Goal: Obtain resource: Obtain resource

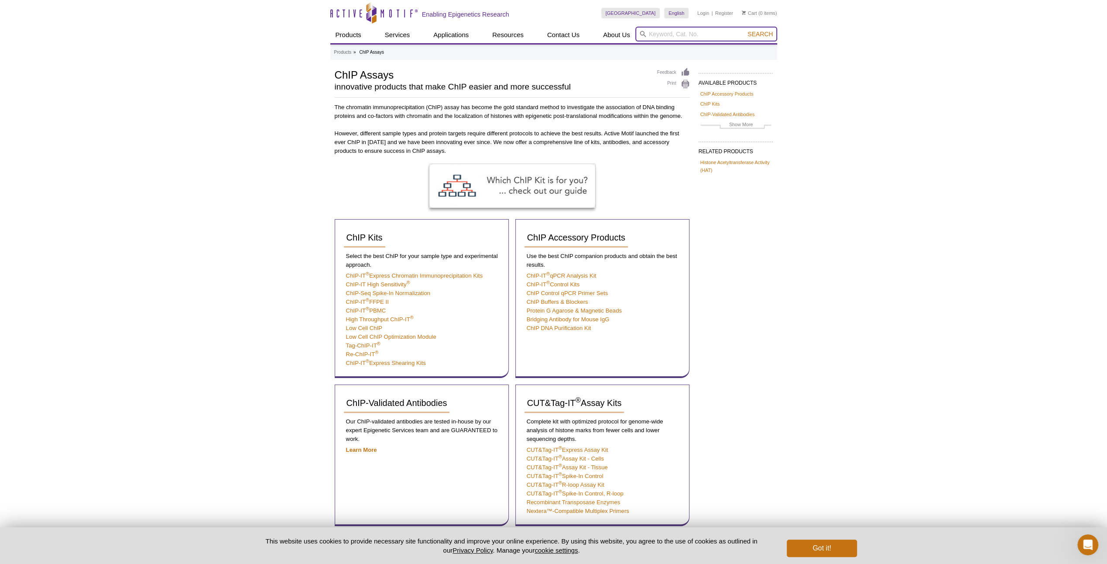
click at [667, 34] on input "search" at bounding box center [706, 34] width 142 height 15
paste input "53029"
type input "53029"
click at [745, 30] on button "Search" at bounding box center [760, 34] width 31 height 8
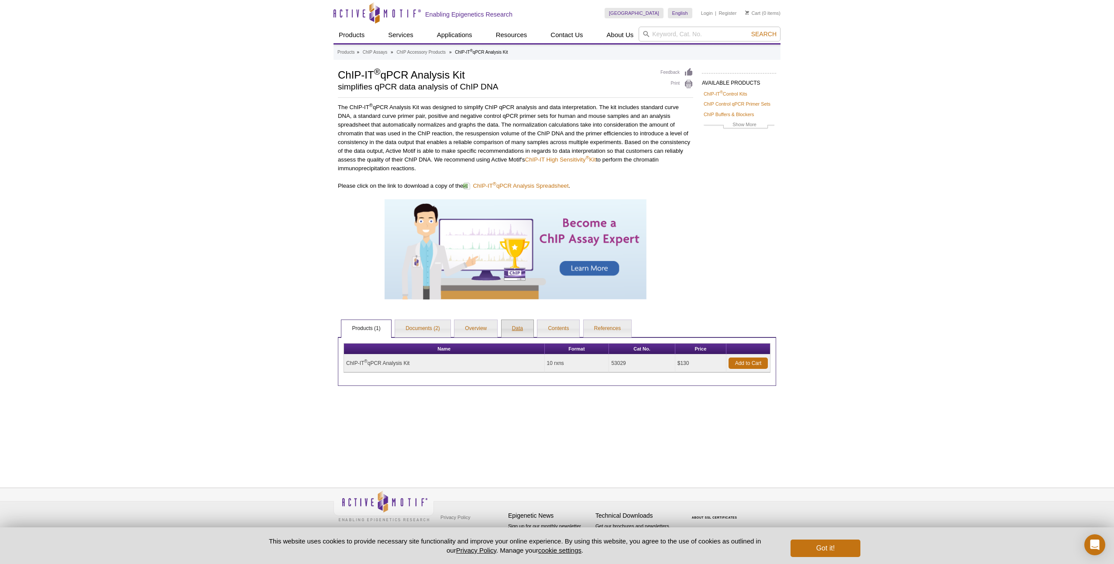
click at [519, 327] on link "Data" at bounding box center [517, 328] width 32 height 17
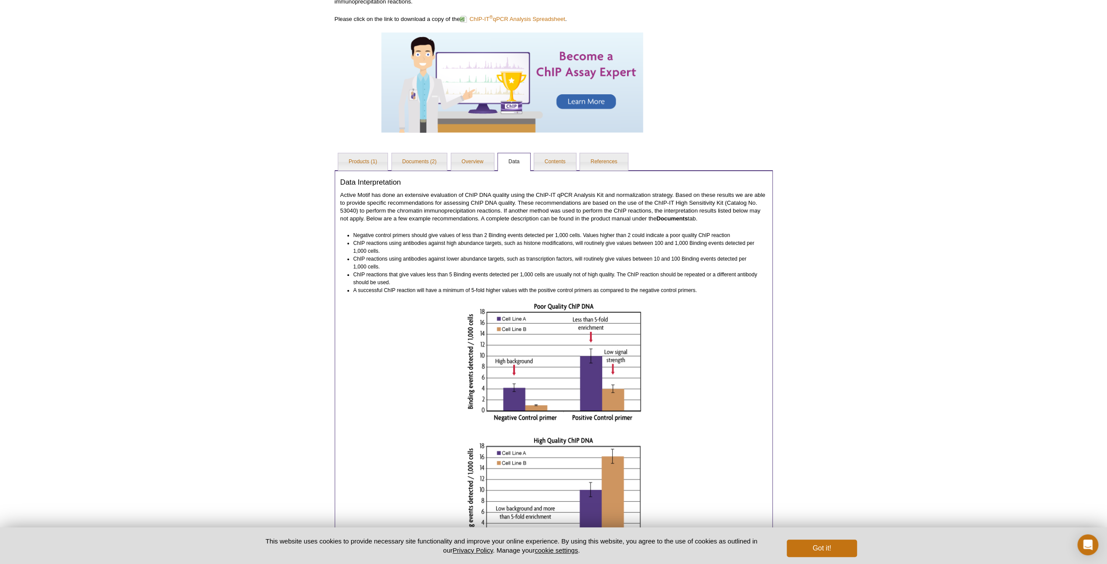
scroll to position [87, 0]
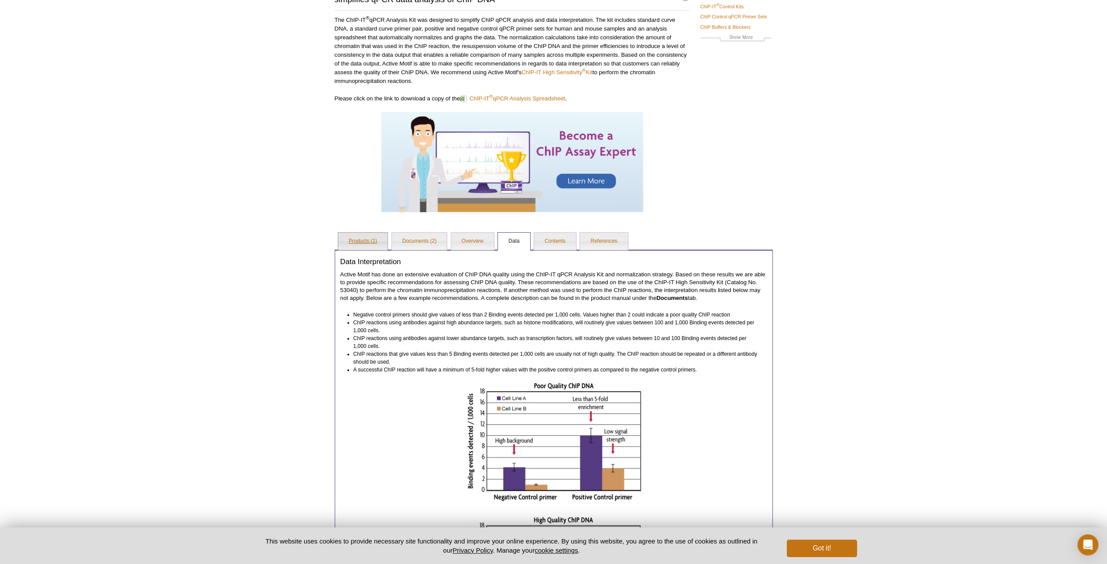
click at [360, 238] on link "Products (1)" at bounding box center [362, 241] width 49 height 17
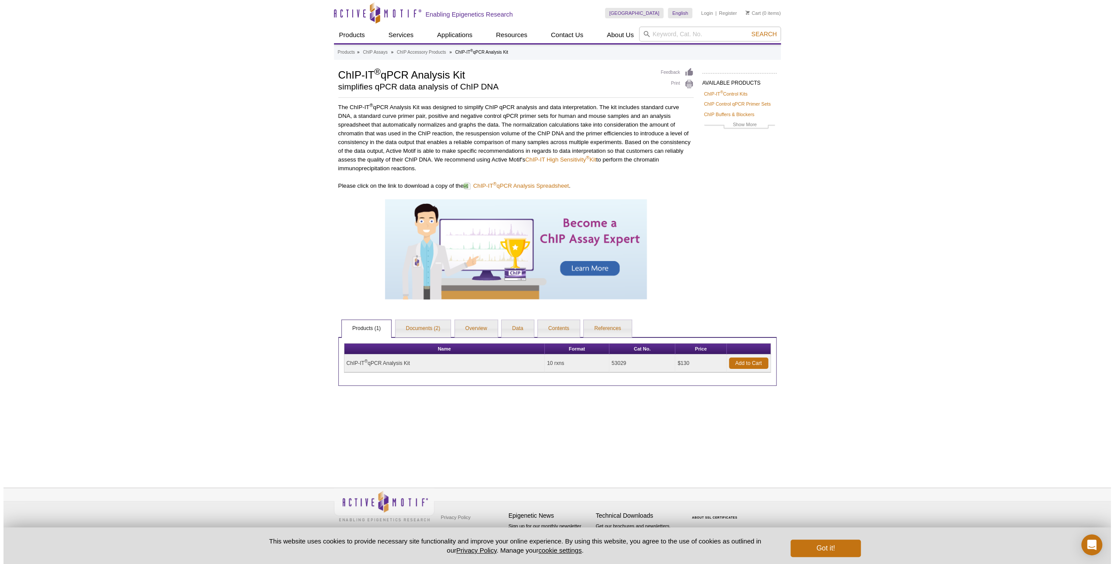
scroll to position [0, 0]
click at [415, 324] on link "Documents (2)" at bounding box center [422, 328] width 55 height 17
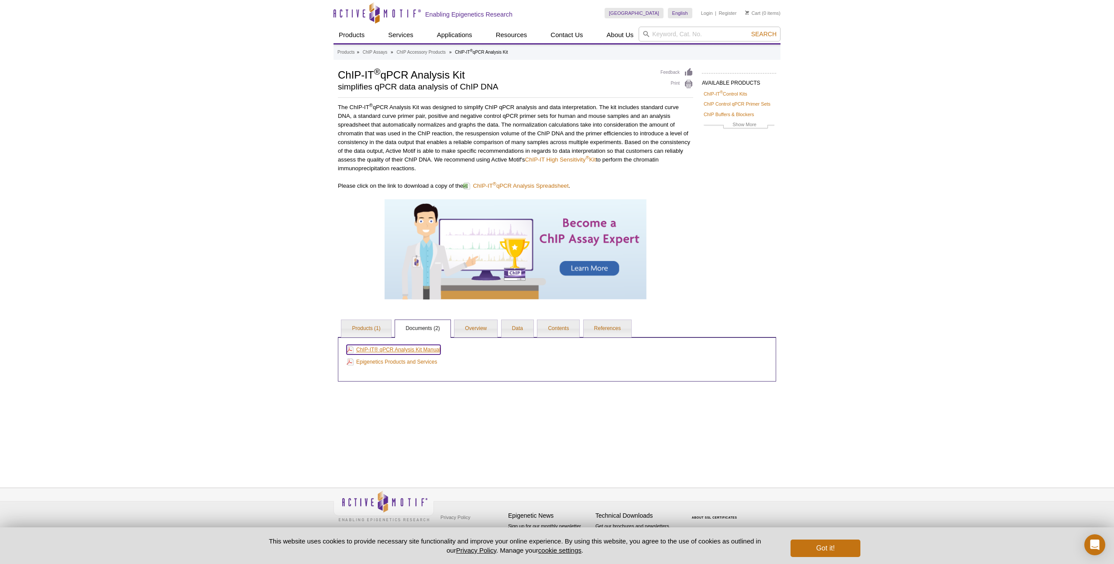
click at [389, 347] on link "ChIP-IT® qPCR Analysis Kit Manual" at bounding box center [393, 350] width 94 height 10
drag, startPoint x: 336, startPoint y: 73, endPoint x: 475, endPoint y: 72, distance: 138.8
click at [475, 72] on div "AVAILABLE PRODUCTS ChIP-IT ® Control Kits ChIP Control qPCR Primer Sets ChIP Bu…" at bounding box center [556, 225] width 447 height 314
copy h1 "ChIP-IT ® qPCR Analysis Kit"
